Goal: Complete application form

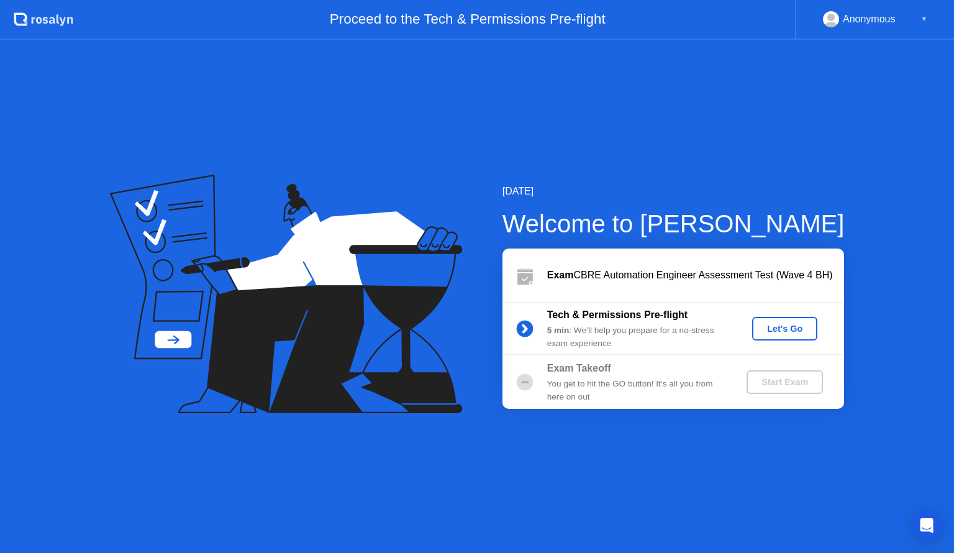
click at [775, 329] on div "Let's Go" at bounding box center [784, 329] width 55 height 10
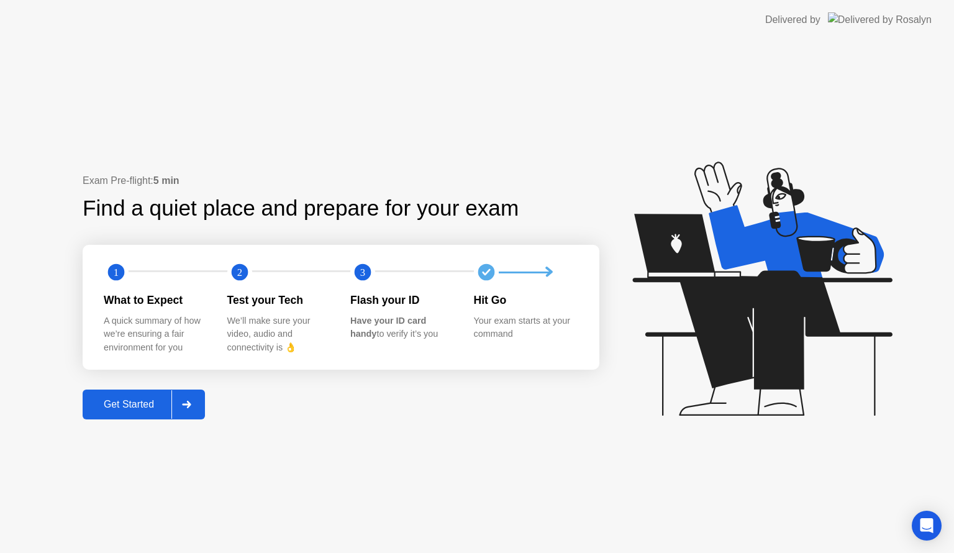
click at [129, 404] on div "Get Started" at bounding box center [128, 404] width 85 height 11
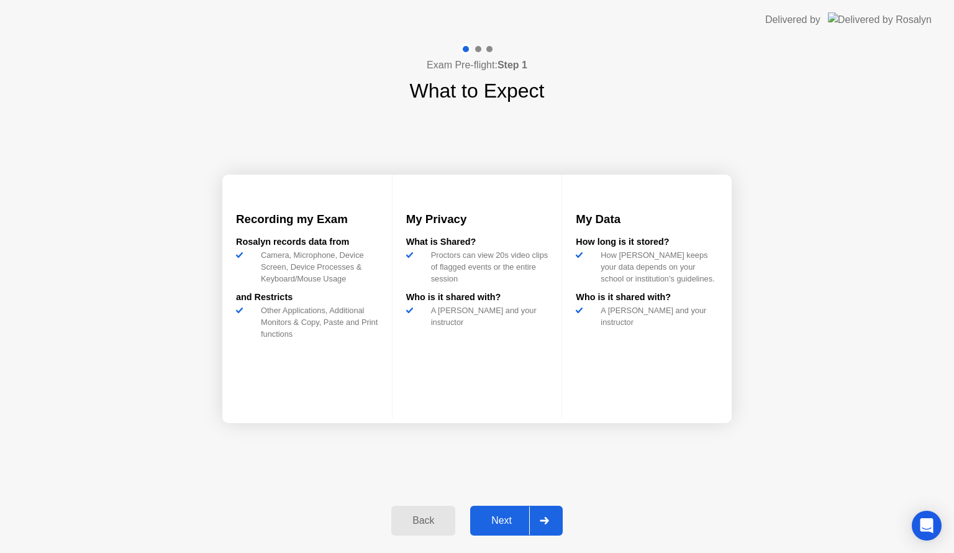
click at [488, 515] on div "Next" at bounding box center [501, 520] width 55 height 11
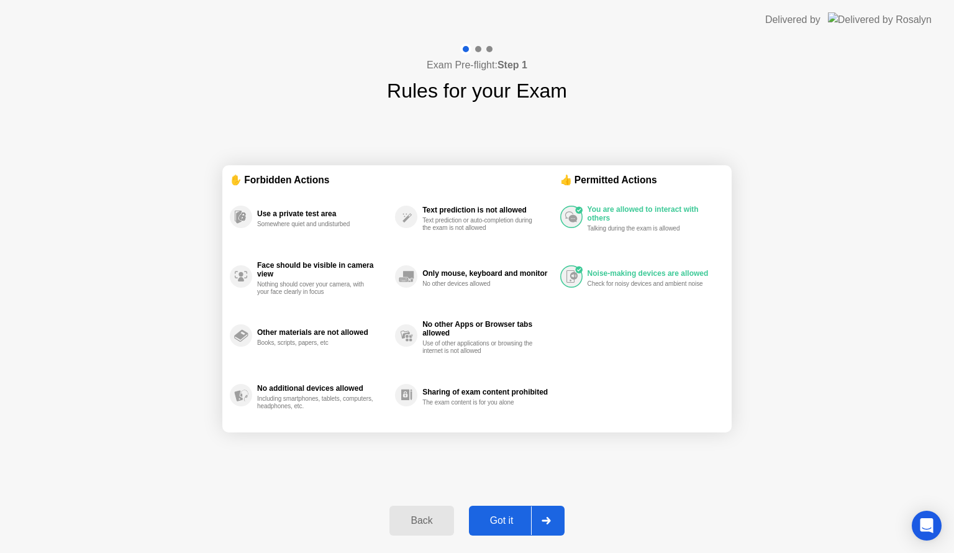
click at [505, 516] on div "Got it" at bounding box center [502, 520] width 58 height 11
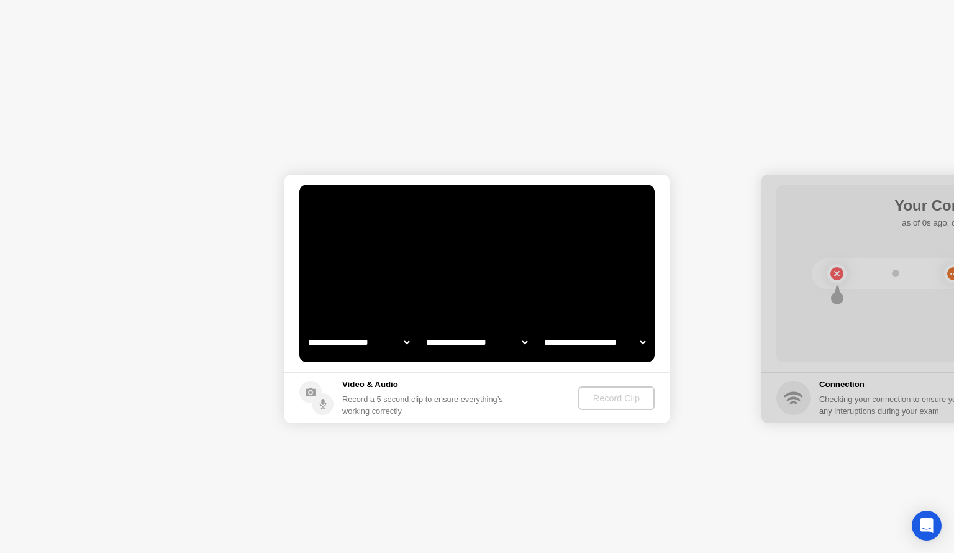
select select "**********"
select select "*******"
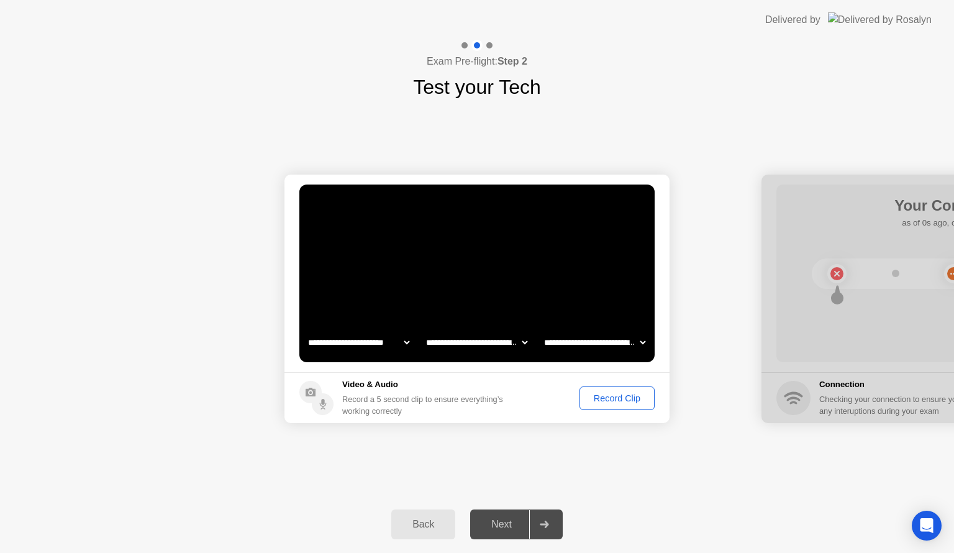
click at [600, 399] on div "Record Clip" at bounding box center [617, 398] width 66 height 10
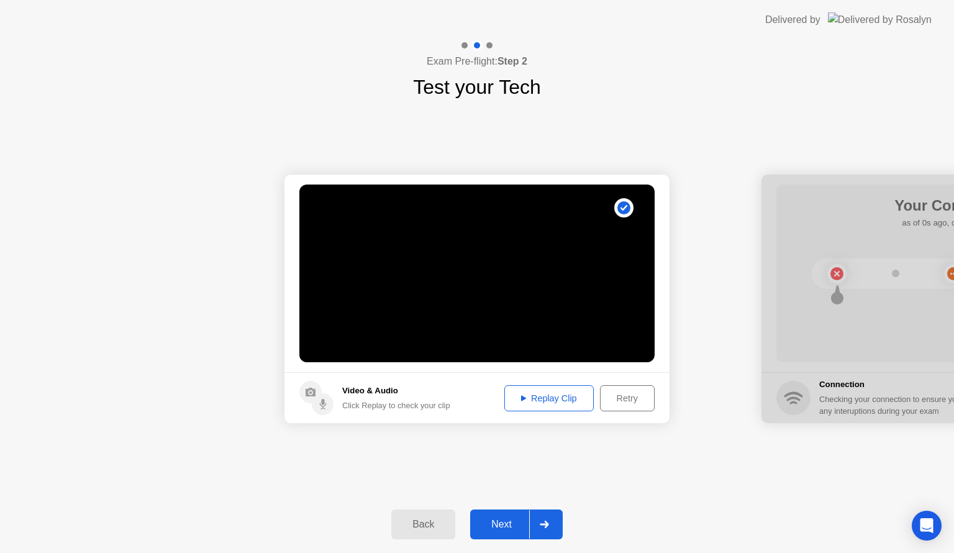
click at [509, 519] on div "Next" at bounding box center [501, 524] width 55 height 11
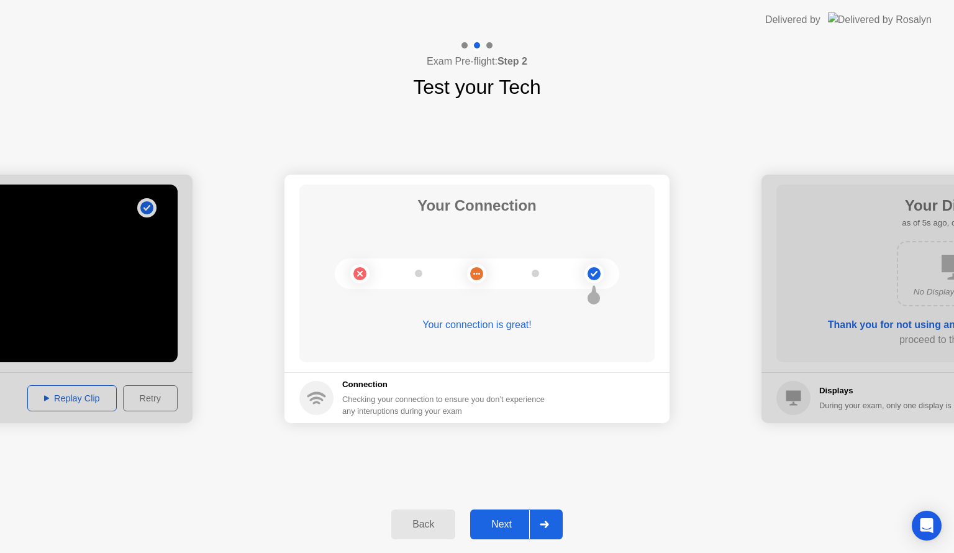
click at [505, 523] on div "Next" at bounding box center [501, 524] width 55 height 11
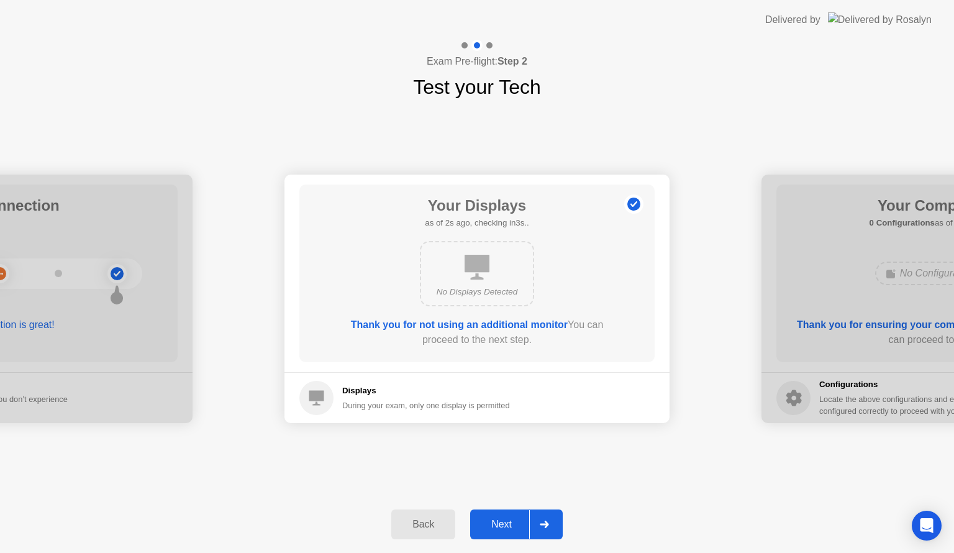
click at [504, 523] on div "Next" at bounding box center [501, 524] width 55 height 11
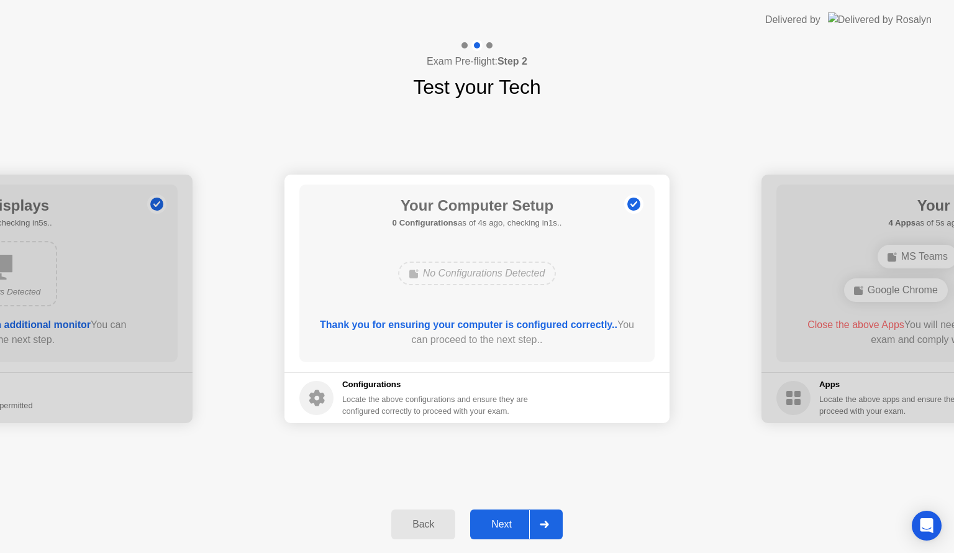
click at [507, 522] on div "Next" at bounding box center [501, 524] width 55 height 11
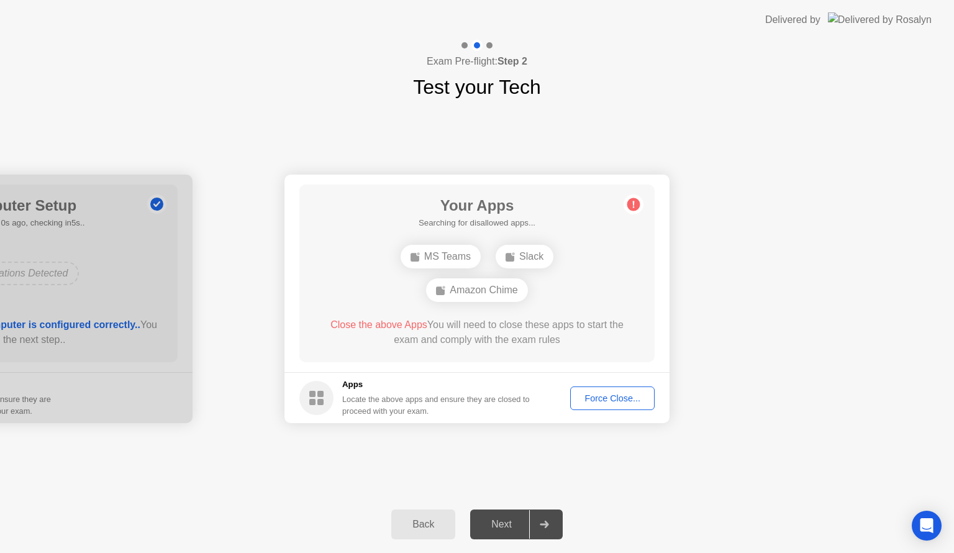
click at [612, 403] on div "Force Close..." at bounding box center [612, 398] width 76 height 10
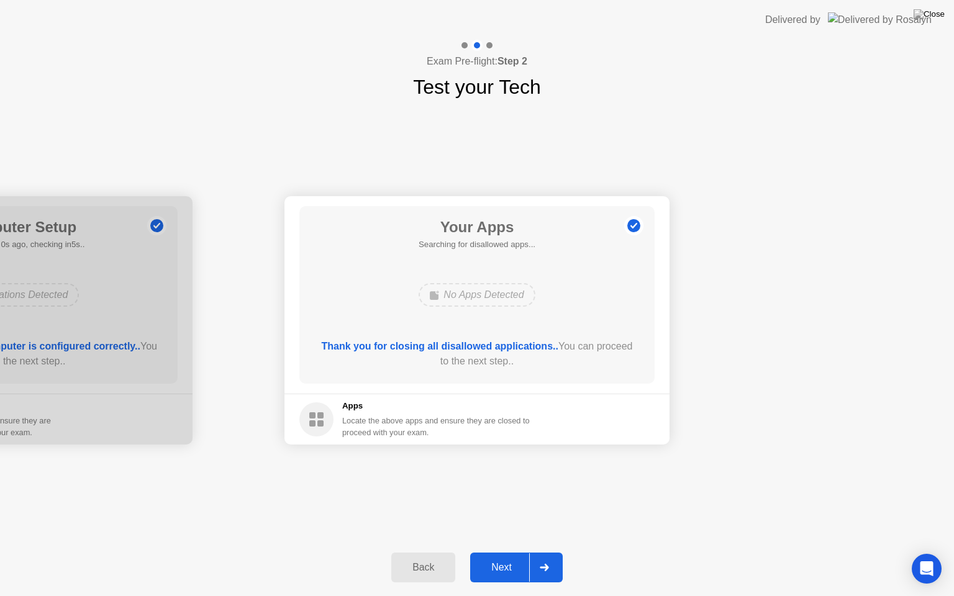
click at [502, 552] on div "Next" at bounding box center [501, 567] width 55 height 11
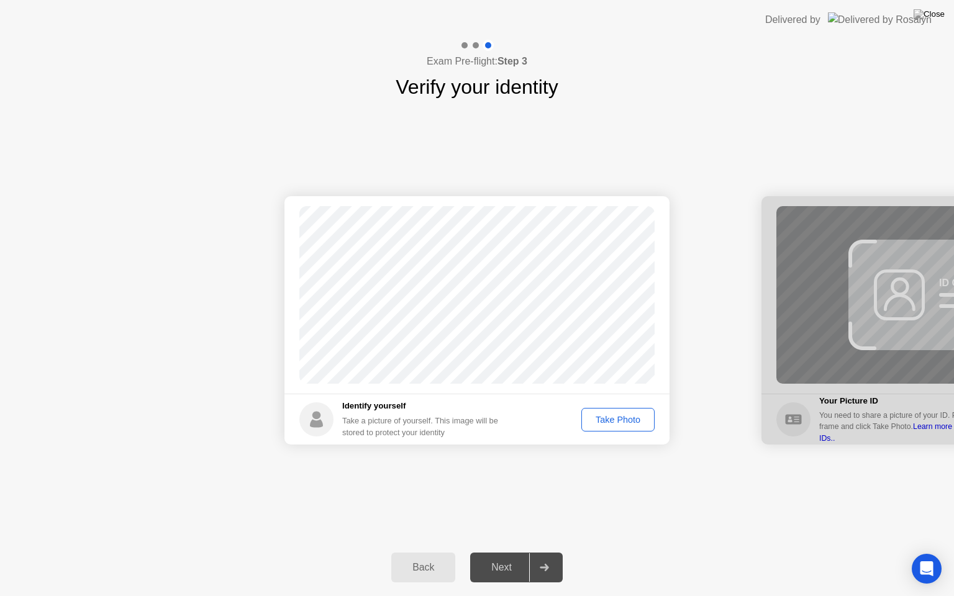
click at [625, 417] on div "Take Photo" at bounding box center [618, 420] width 65 height 10
click at [502, 552] on div "Next" at bounding box center [501, 567] width 55 height 11
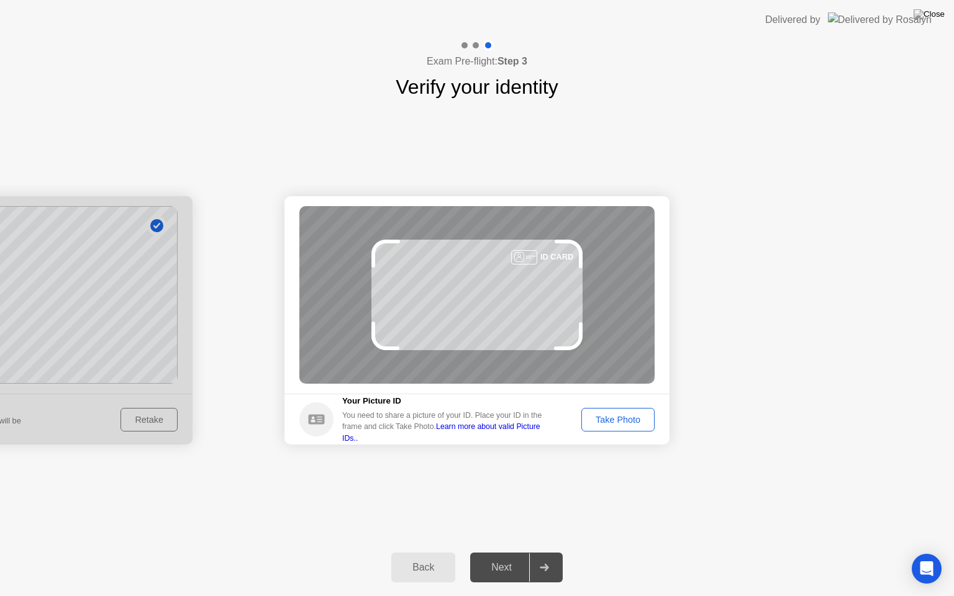
click at [618, 419] on div "Take Photo" at bounding box center [618, 420] width 65 height 10
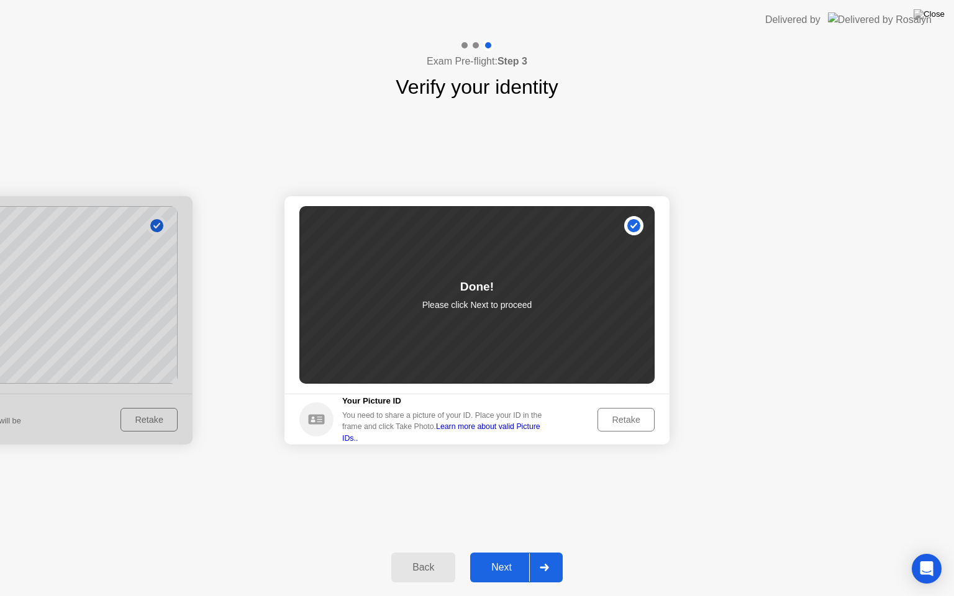
click at [503, 552] on button "Next" at bounding box center [516, 568] width 93 height 30
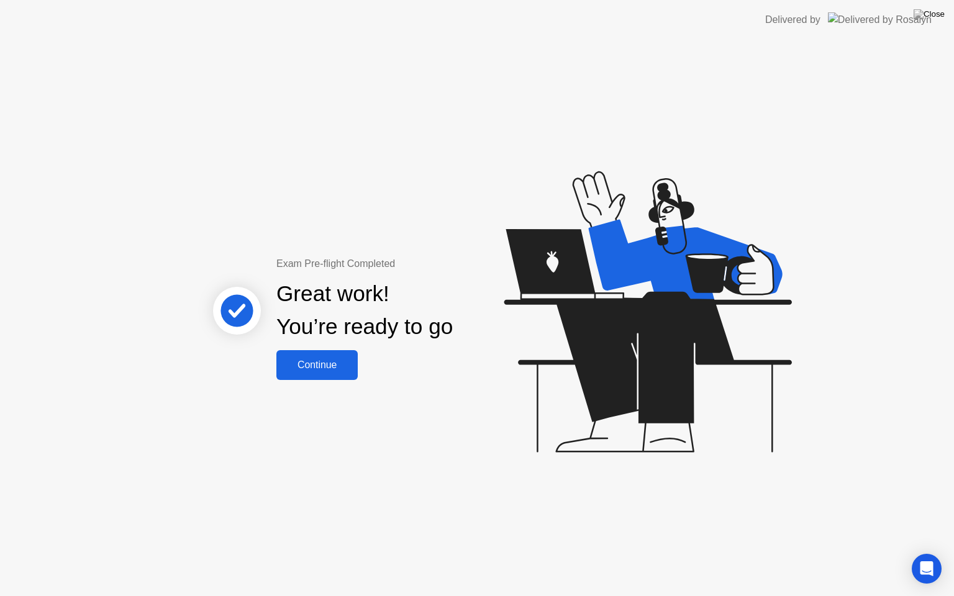
click at [336, 367] on div "Continue" at bounding box center [317, 365] width 74 height 11
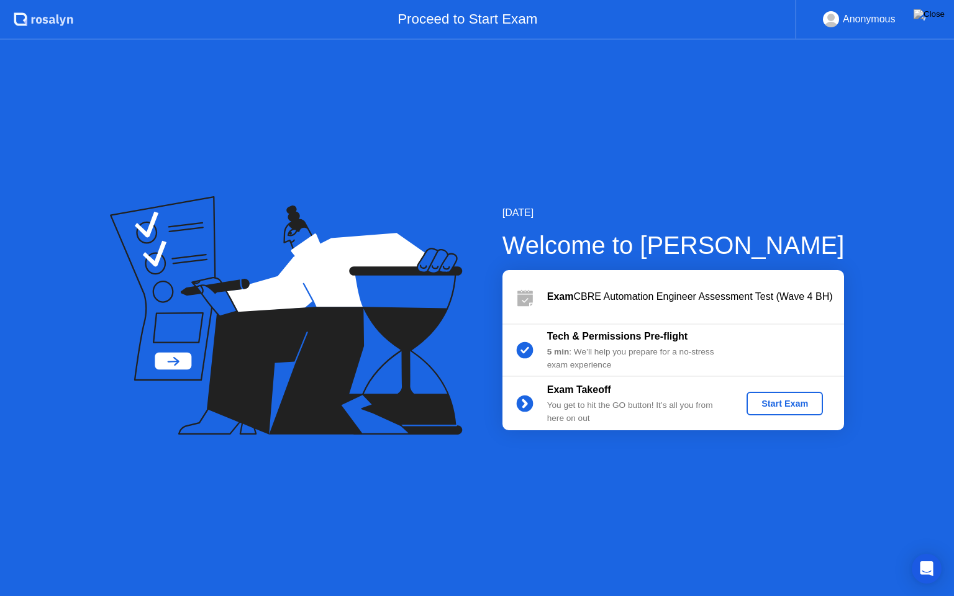
click at [774, 404] on div "Start Exam" at bounding box center [784, 404] width 66 height 10
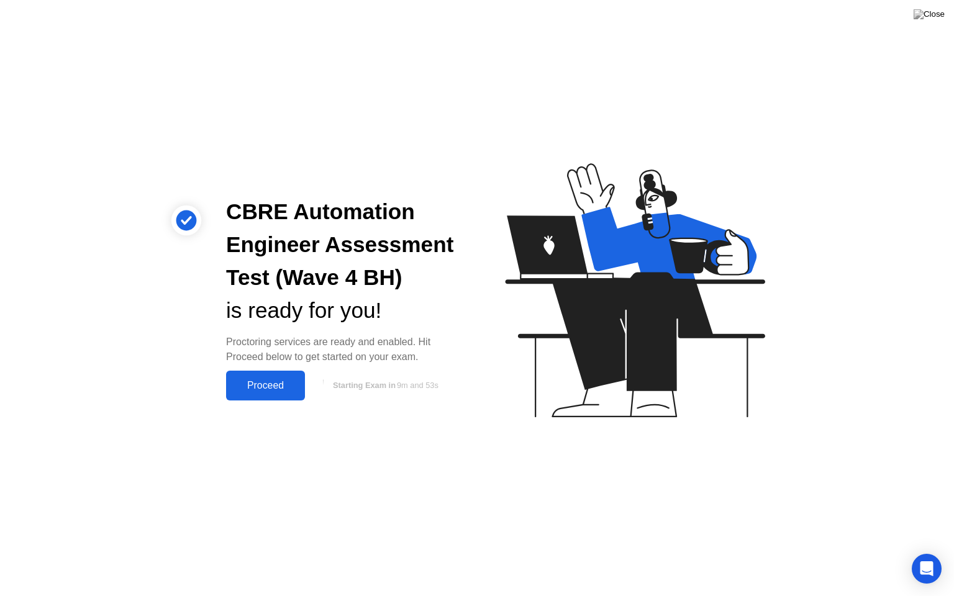
click at [287, 376] on button "Proceed" at bounding box center [265, 386] width 79 height 30
